Goal: Obtain resource: Download file/media

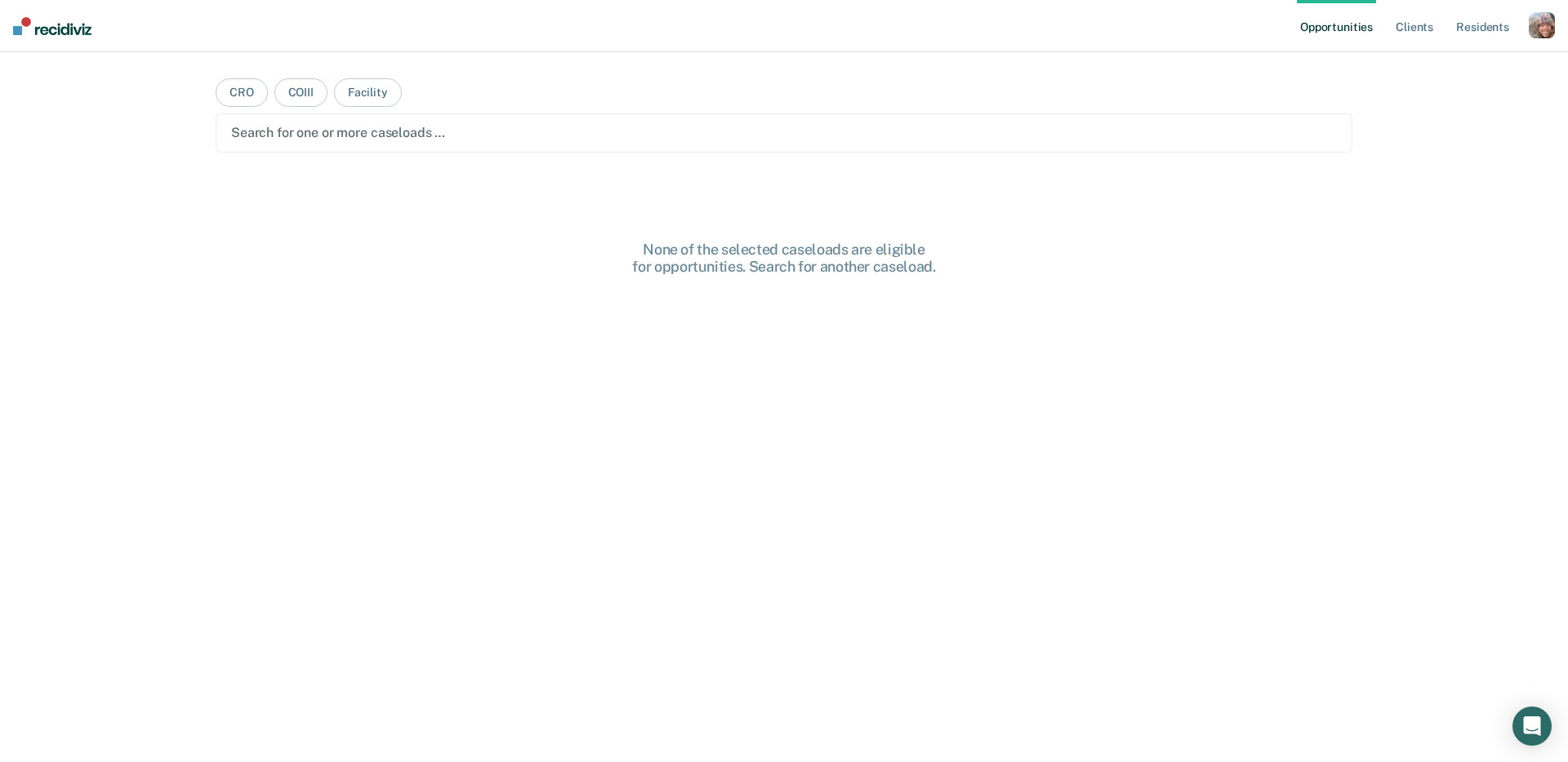
click at [1531, 27] on div "button" at bounding box center [1541, 25] width 26 height 26
click at [1442, 64] on link "Profile" at bounding box center [1476, 66] width 131 height 14
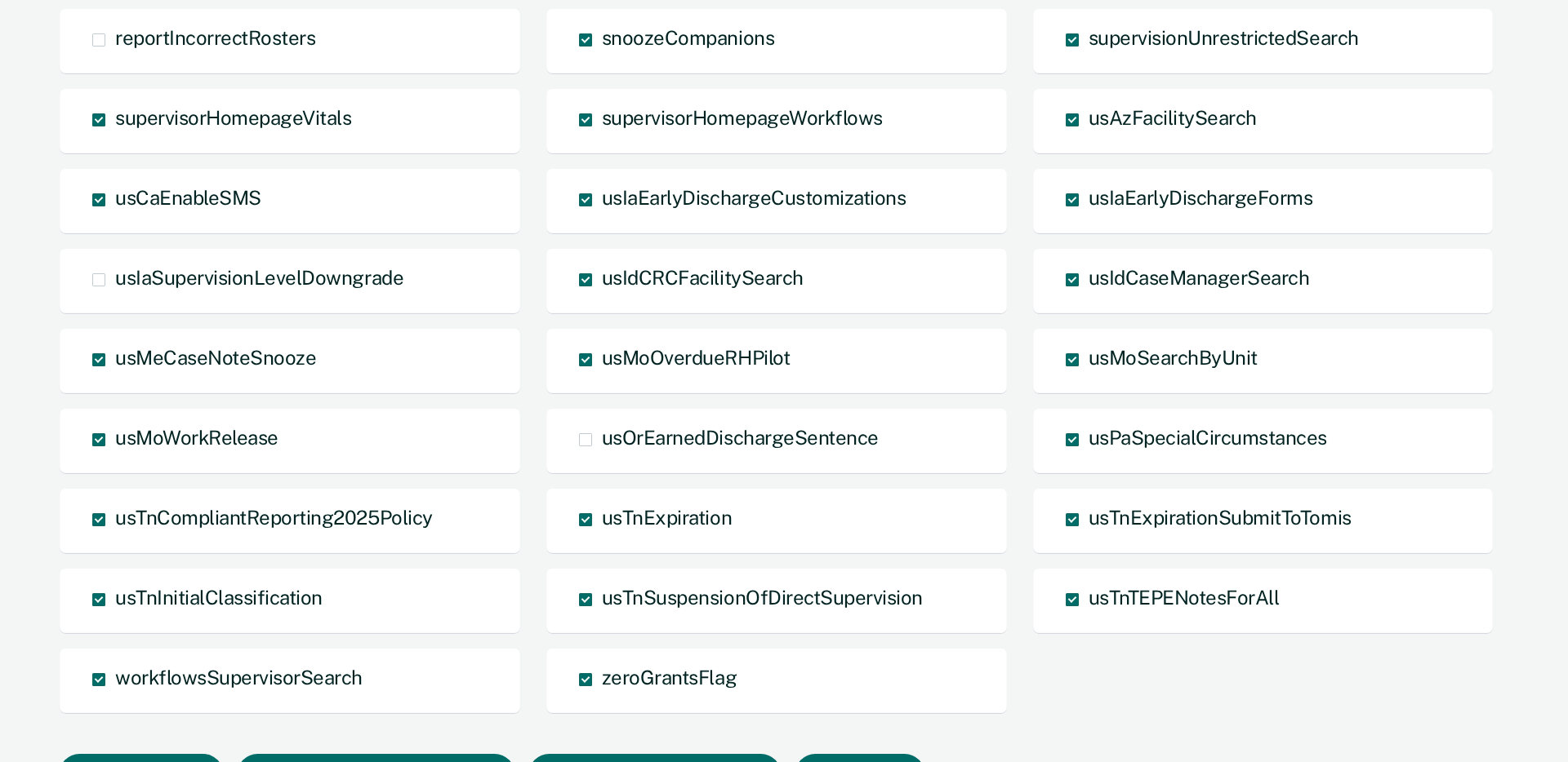
scroll to position [1110, 0]
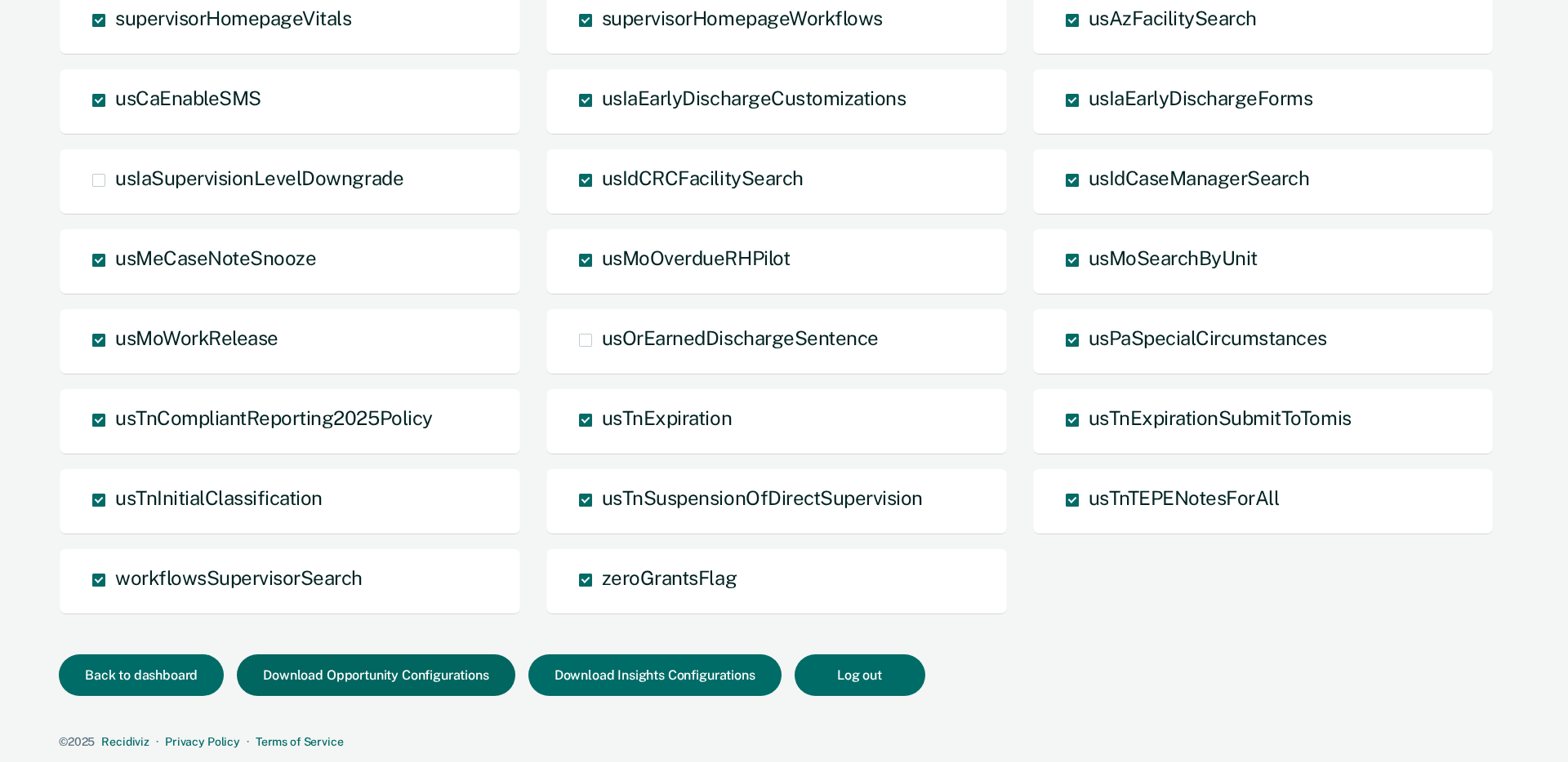
click at [392, 677] on button "Download Opportunity Configurations" at bounding box center [375, 675] width 277 height 42
click at [367, 181] on span "usIaSupervisionLevelDowngrade" at bounding box center [259, 177] width 288 height 23
click at [115, 192] on input "usIaSupervisionLevelDowngrade" at bounding box center [115, 192] width 0 height 0
click at [408, 680] on button "Download Opportunity Configurations" at bounding box center [375, 675] width 277 height 42
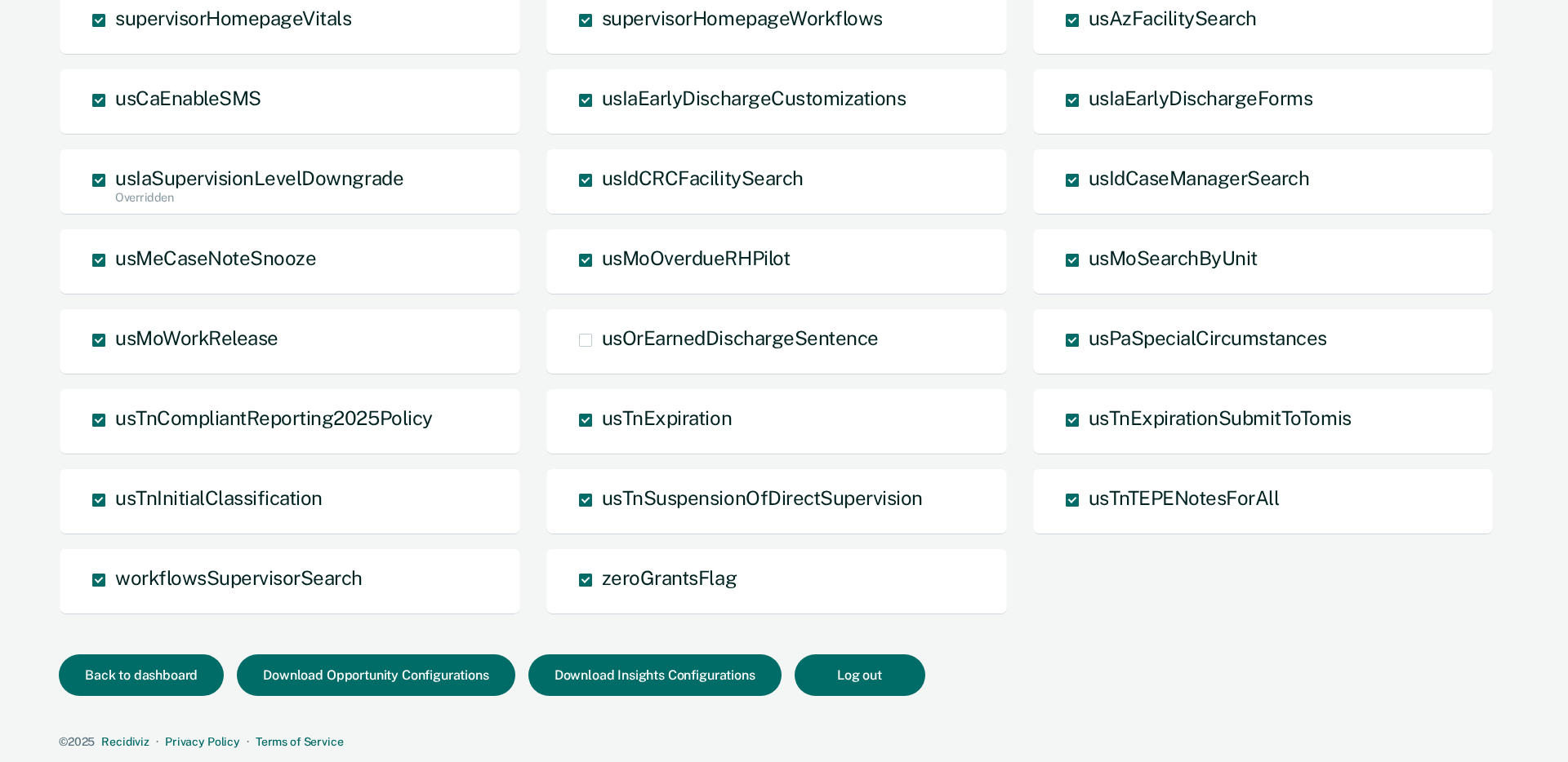
click at [1179, 661] on div "Back to dashboard Download Opportunity Configurations Download Insights Configu…" at bounding box center [780, 694] width 1443 height 81
click at [664, 675] on button "Download Insights Configurations" at bounding box center [655, 675] width 253 height 42
